Goal: Transaction & Acquisition: Purchase product/service

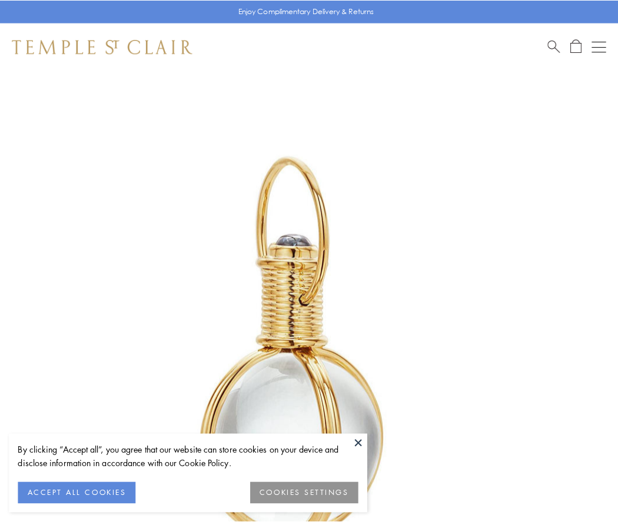
scroll to position [307, 0]
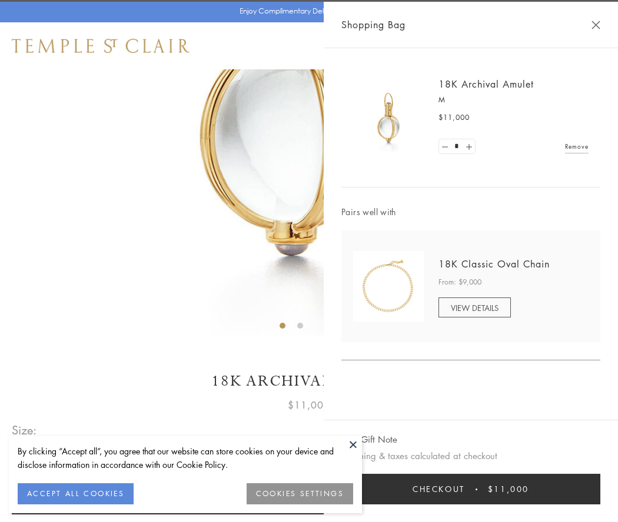
click at [471, 489] on button "Checkout $11,000" at bounding box center [470, 489] width 259 height 31
